Goal: Task Accomplishment & Management: Use online tool/utility

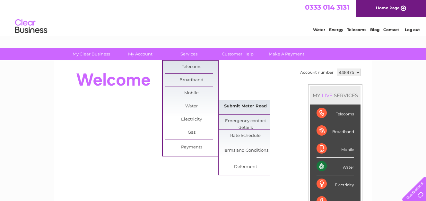
click at [245, 105] on link "Submit Meter Read" at bounding box center [245, 106] width 53 height 13
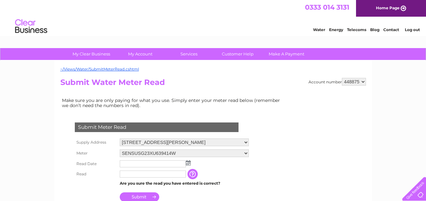
click at [188, 163] on img at bounding box center [188, 162] width 5 height 5
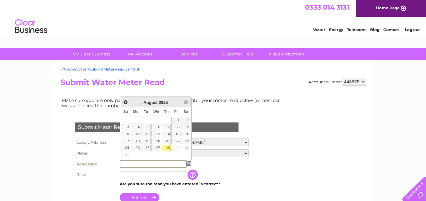
click at [168, 148] on link "28" at bounding box center [166, 148] width 9 height 6
type input "2025/08/28"
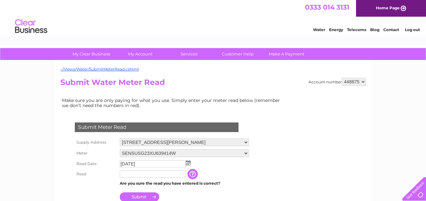
click at [128, 174] on input "text" at bounding box center [153, 174] width 66 height 7
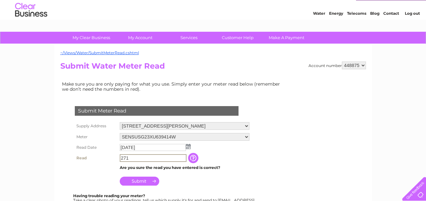
scroll to position [32, 0]
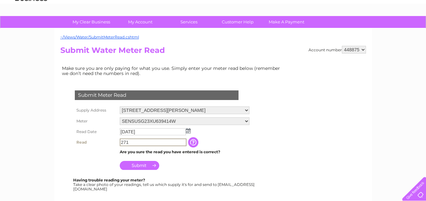
type input "271"
click at [140, 165] on input "Submit" at bounding box center [139, 164] width 39 height 9
